Goal: Transaction & Acquisition: Purchase product/service

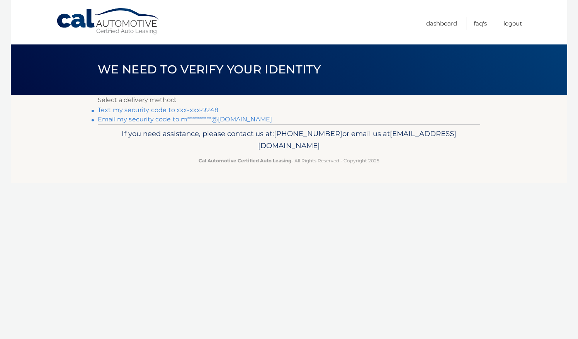
click at [207, 110] on link "Text my security code to xxx-xxx-9248" at bounding box center [158, 109] width 121 height 7
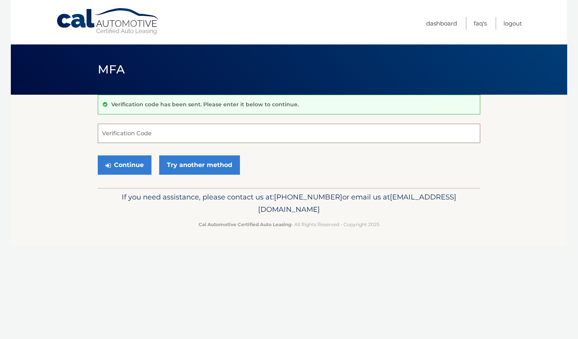
click at [119, 134] on input "Verification Code" at bounding box center [289, 133] width 383 height 19
type input "221961"
click at [126, 161] on button "Continue" at bounding box center [125, 164] width 54 height 19
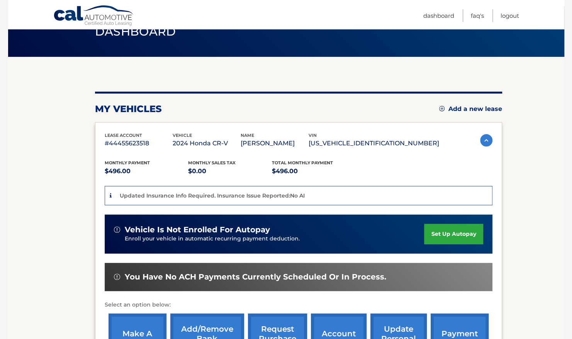
scroll to position [157, 0]
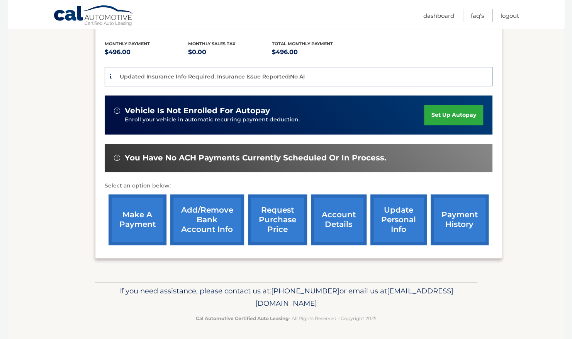
click at [143, 221] on link "make a payment" at bounding box center [138, 219] width 58 height 51
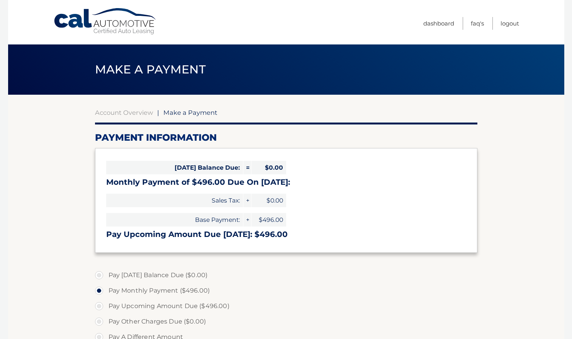
select select "YjBmZmY3YzQtMzY2YS00YzBkLTlhZmMtNTMxYjVjMDExMTg5"
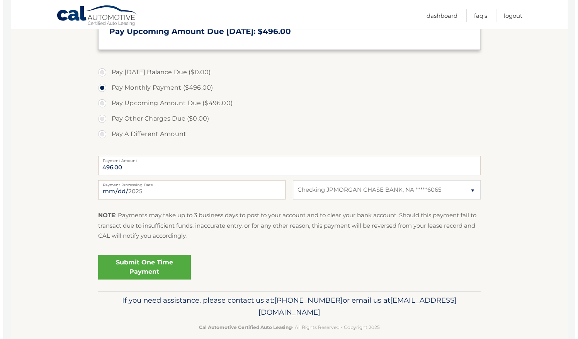
scroll to position [213, 0]
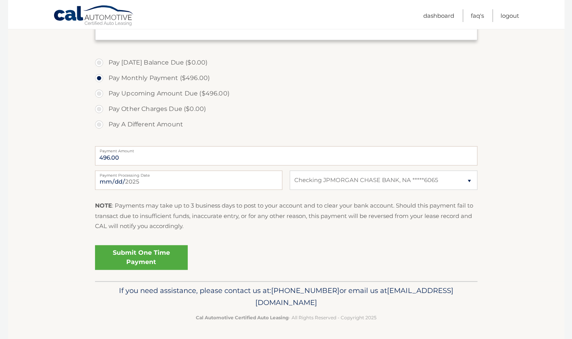
click at [121, 250] on link "Submit One Time Payment" at bounding box center [141, 257] width 93 height 25
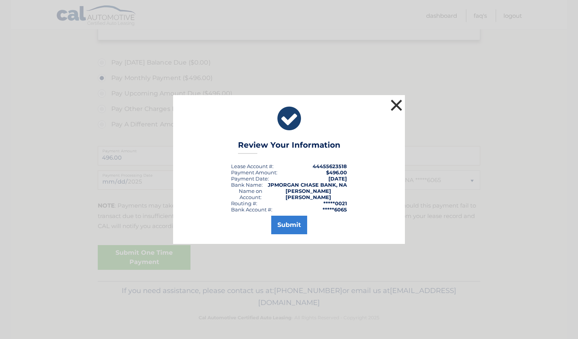
click at [395, 109] on button "×" at bounding box center [396, 104] width 15 height 15
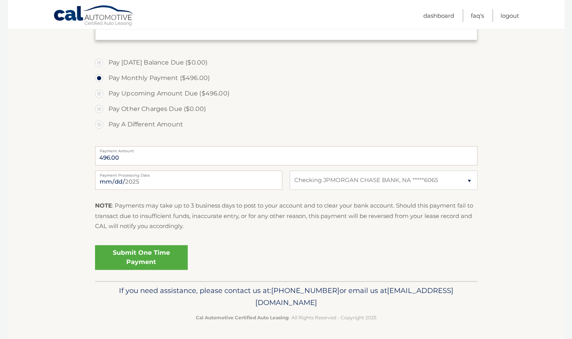
click at [156, 151] on label "Payment Amount" at bounding box center [286, 149] width 383 height 6
click at [156, 151] on input "496.00" at bounding box center [286, 155] width 383 height 19
click at [119, 158] on input "496.00" at bounding box center [286, 155] width 383 height 19
click at [99, 123] on label "Pay A Different Amount" at bounding box center [286, 124] width 383 height 15
click at [99, 123] on input "Pay A Different Amount" at bounding box center [102, 123] width 8 height 12
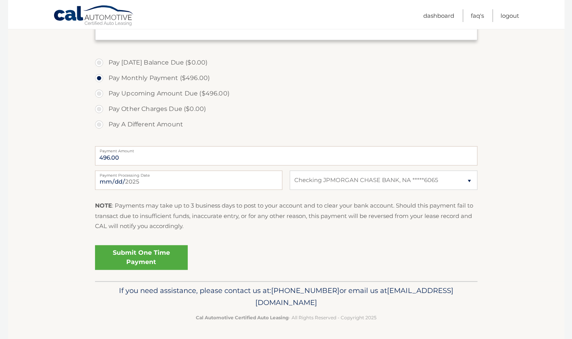
radio input "true"
type input "248.00"
click at [121, 255] on link "Submit One Time Payment" at bounding box center [141, 257] width 93 height 25
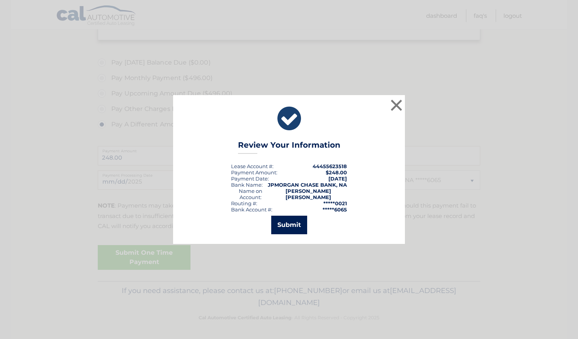
click at [289, 220] on button "Submit" at bounding box center [289, 225] width 36 height 19
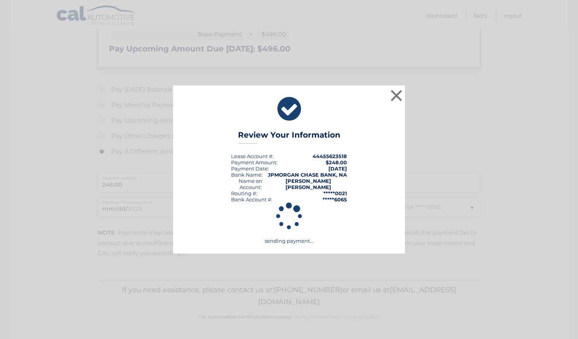
scroll to position [185, 0]
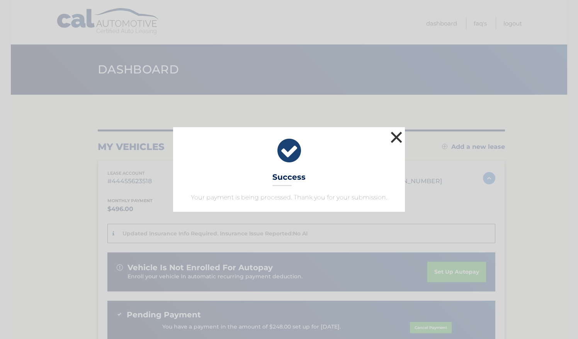
click at [396, 137] on button "×" at bounding box center [396, 136] width 15 height 15
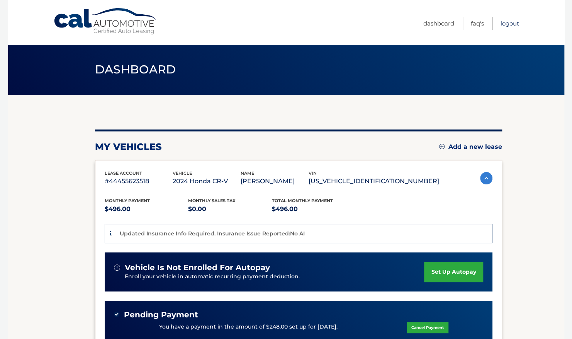
click at [513, 22] on link "Logout" at bounding box center [510, 23] width 19 height 13
